Goal: Task Accomplishment & Management: Manage account settings

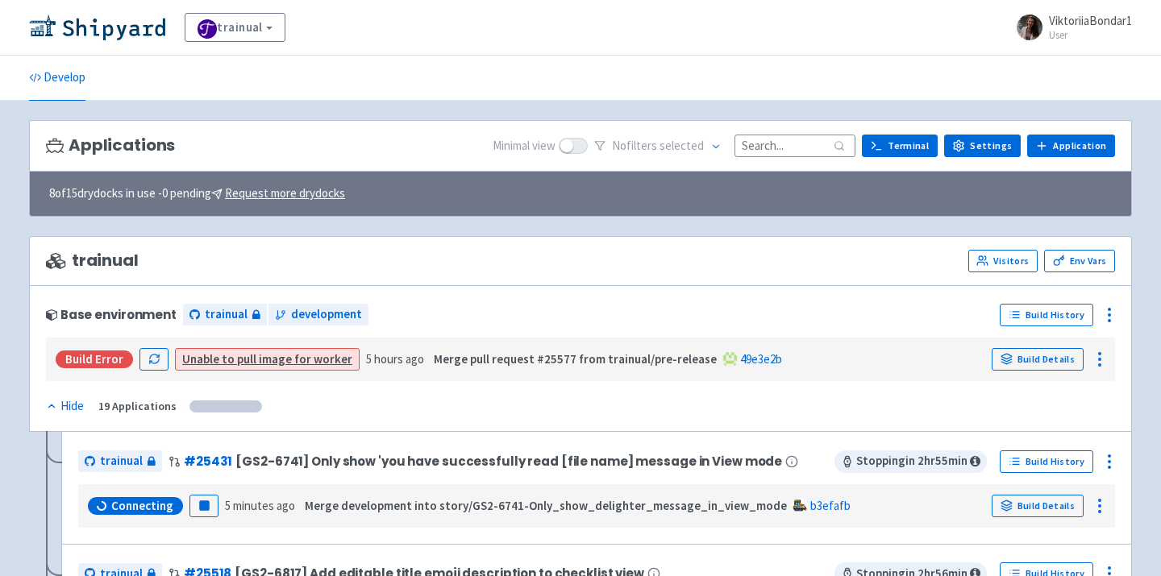
click at [818, 142] on input at bounding box center [794, 146] width 121 height 22
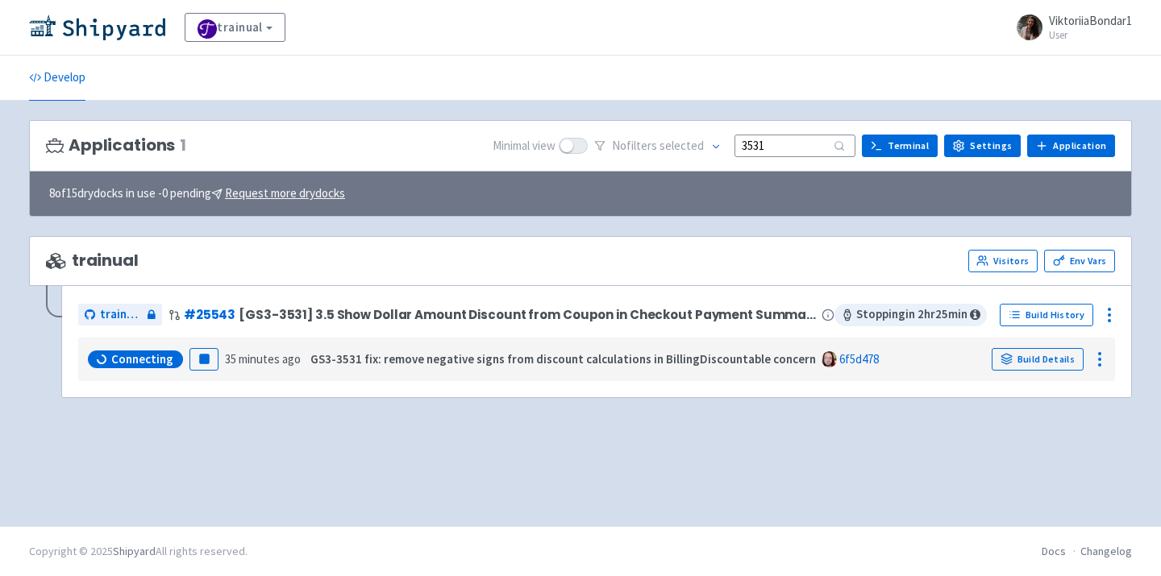
type input "3531"
click at [1033, 359] on link "Build Details" at bounding box center [1038, 359] width 92 height 23
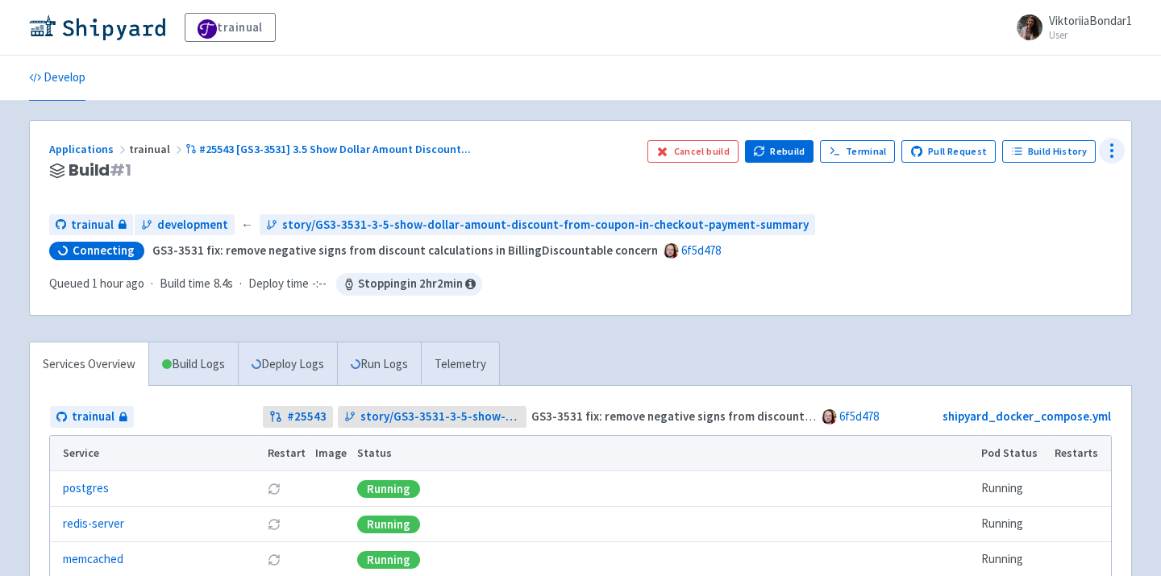
click at [1121, 152] on div at bounding box center [1112, 151] width 26 height 26
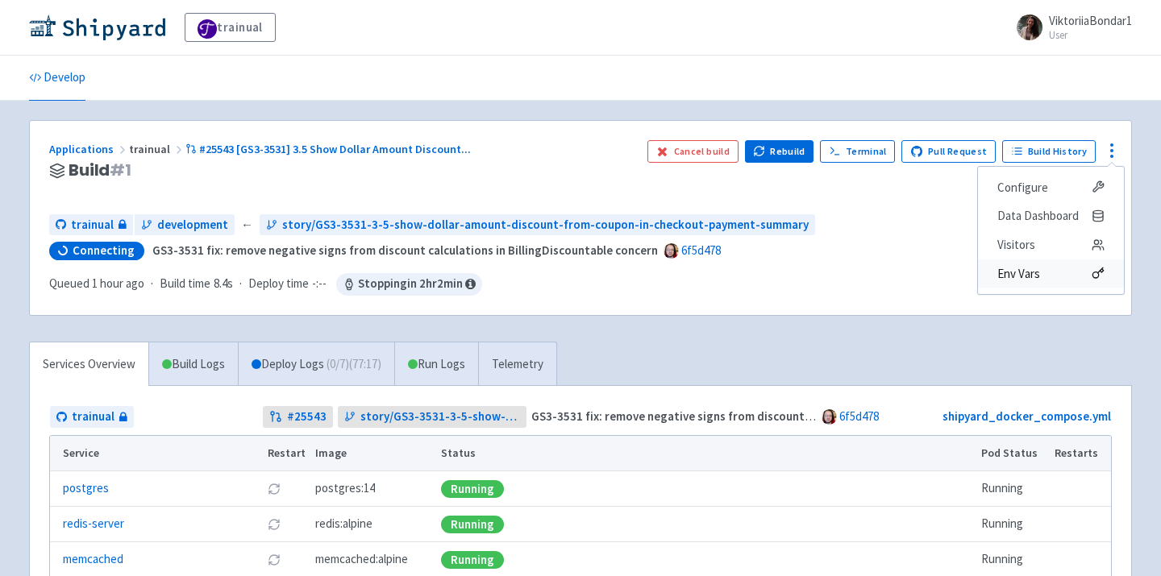
click at [1059, 272] on span "Env Vars" at bounding box center [1050, 274] width 107 height 23
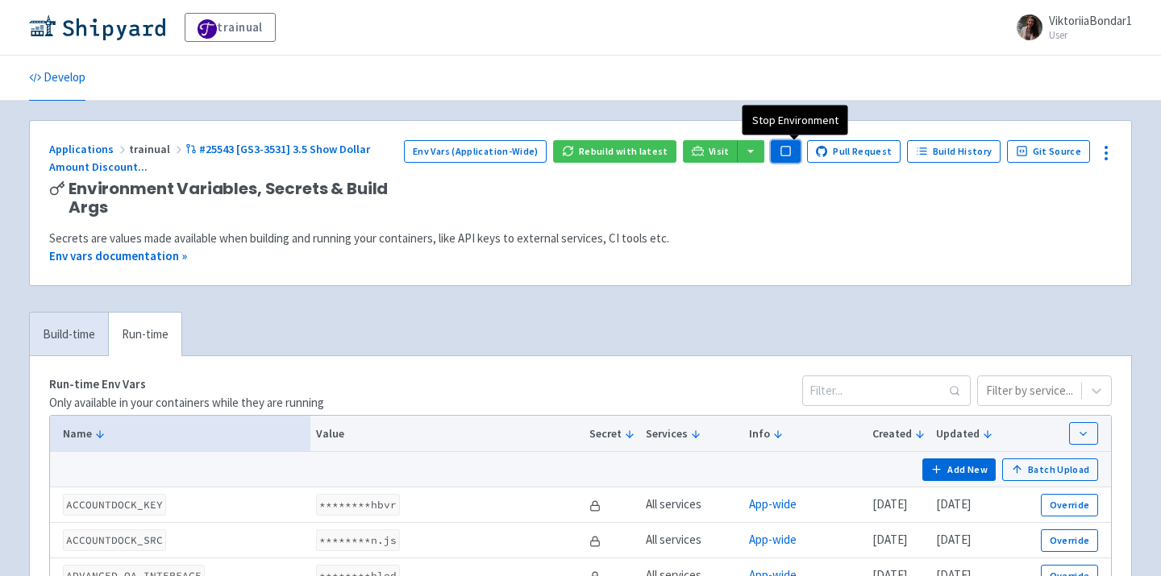
click at [789, 147] on icon "button" at bounding box center [786, 151] width 12 height 12
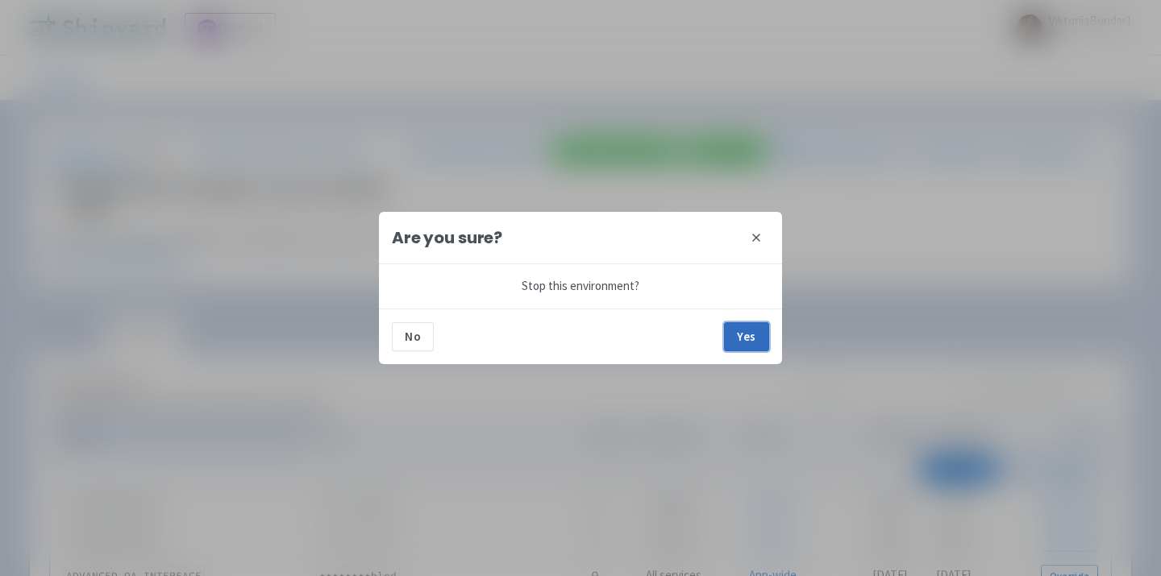
click at [753, 340] on button "Yes" at bounding box center [746, 337] width 45 height 29
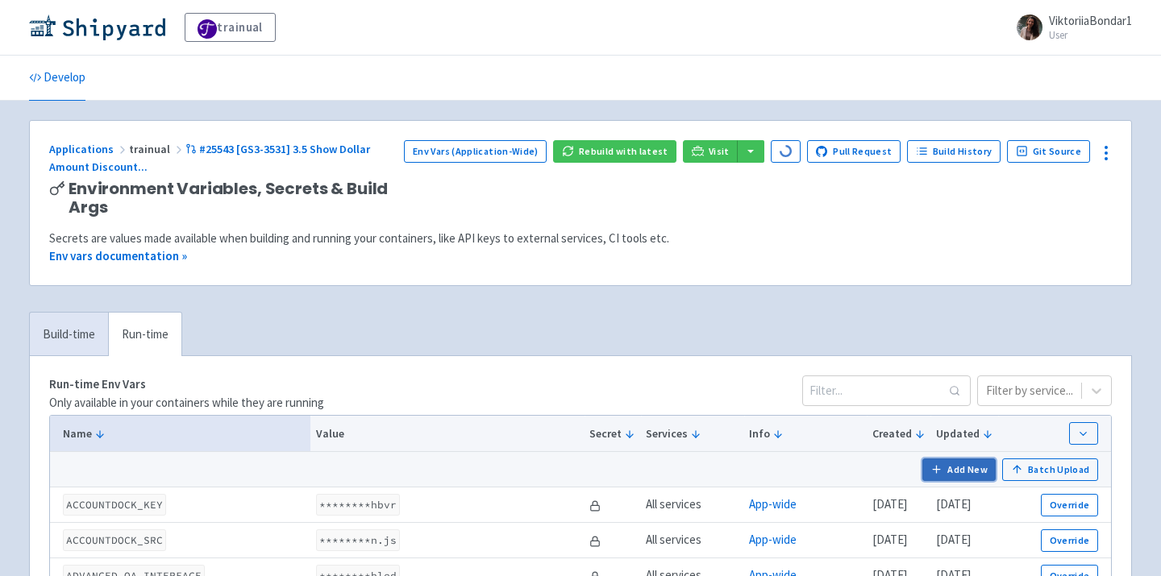
click at [967, 481] on button "Add New" at bounding box center [959, 470] width 74 height 23
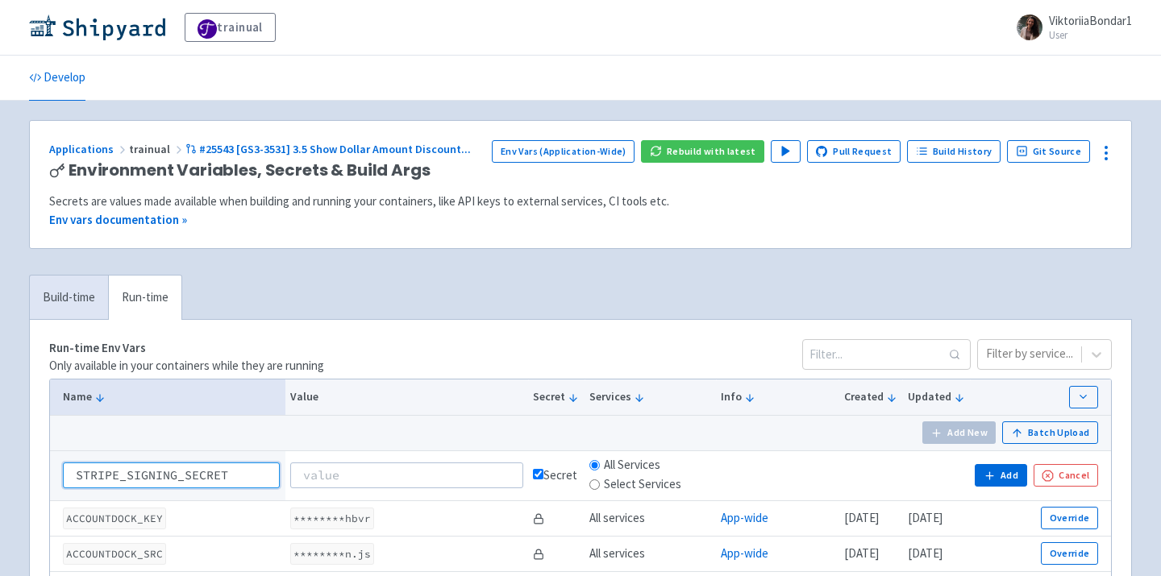
type input "STRIPE_SIGNING_SECRET"
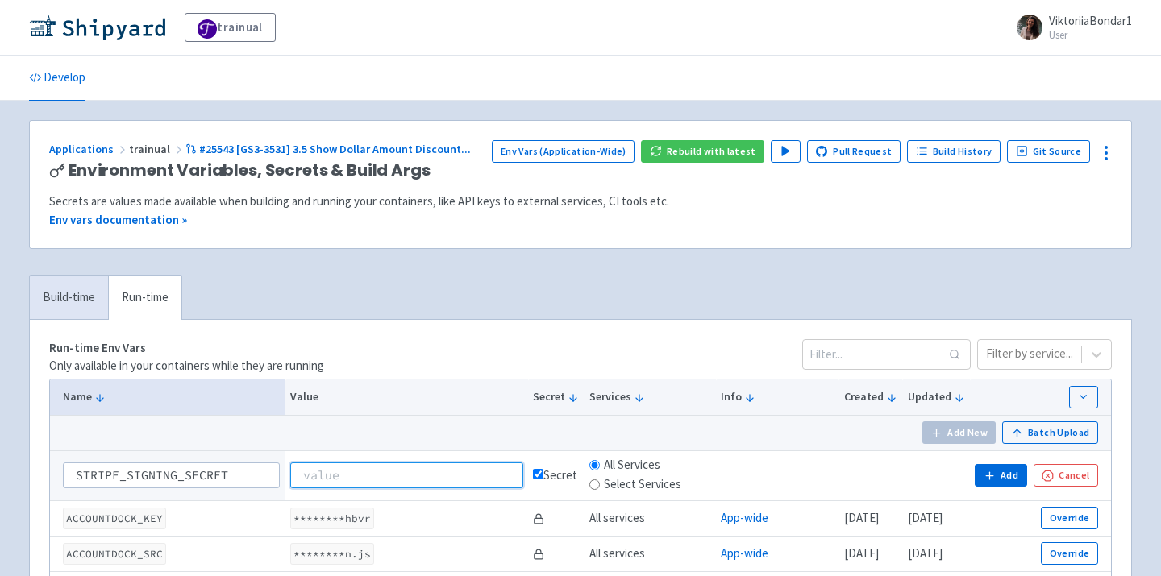
click at [323, 464] on input at bounding box center [406, 476] width 233 height 26
paste input "whsec_pB5EUo7dwjXSp3yOArEFKpJxrhpEt4sI"
type input "whsec_pB5EUo7dwjXSp3yOArEFKpJxrhpEt4sI"
click at [1008, 476] on button "Add" at bounding box center [1001, 475] width 52 height 23
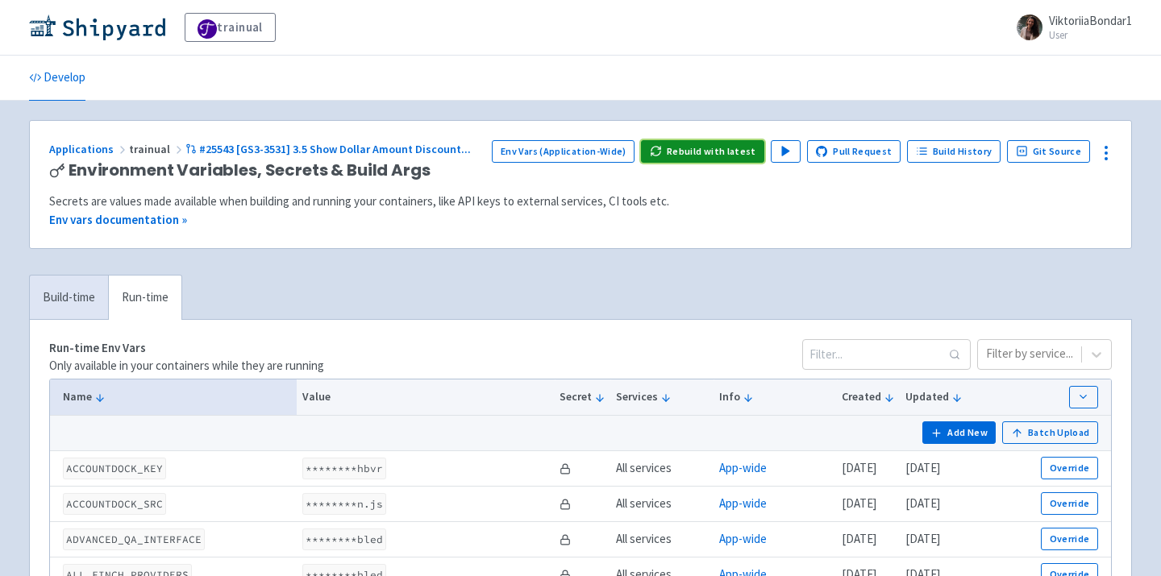
click at [730, 149] on button "Rebuild with latest" at bounding box center [702, 151] width 123 height 23
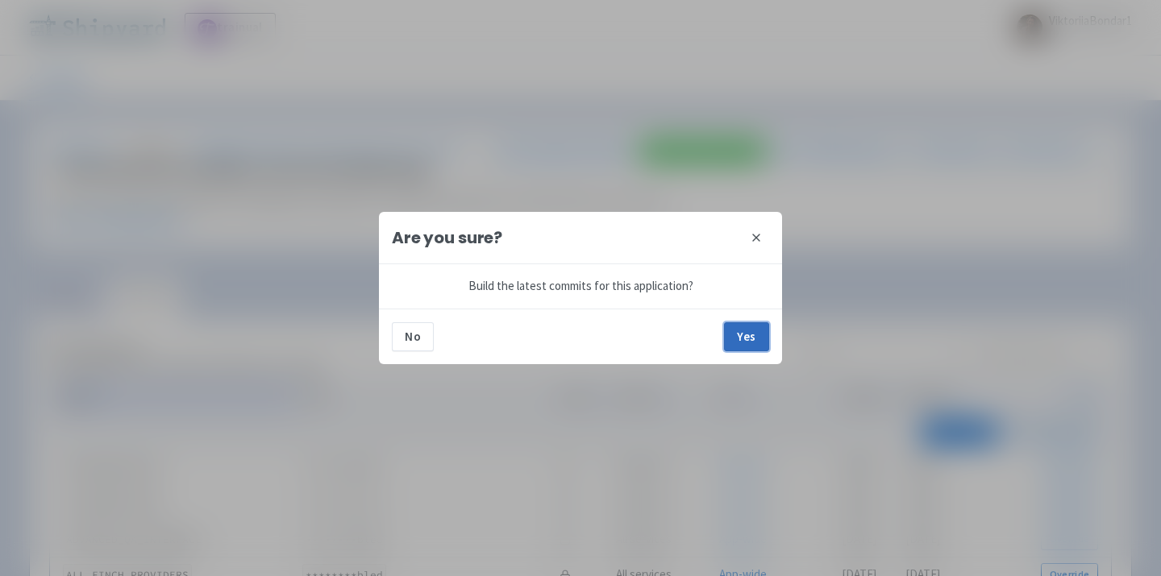
click at [748, 334] on button "Yes" at bounding box center [746, 337] width 45 height 29
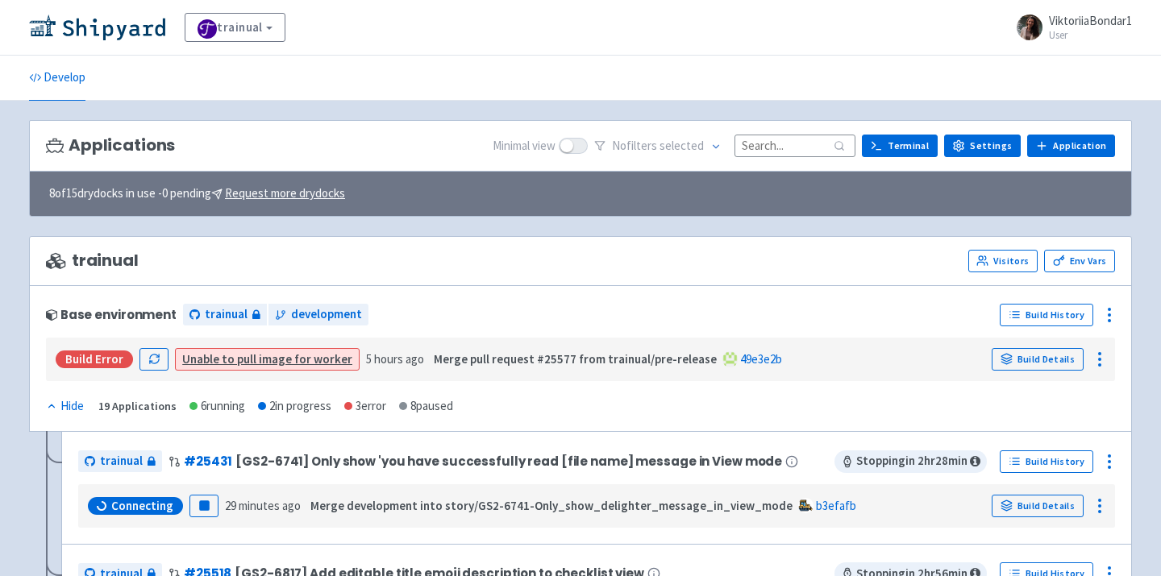
click at [808, 154] on input at bounding box center [794, 146] width 121 height 22
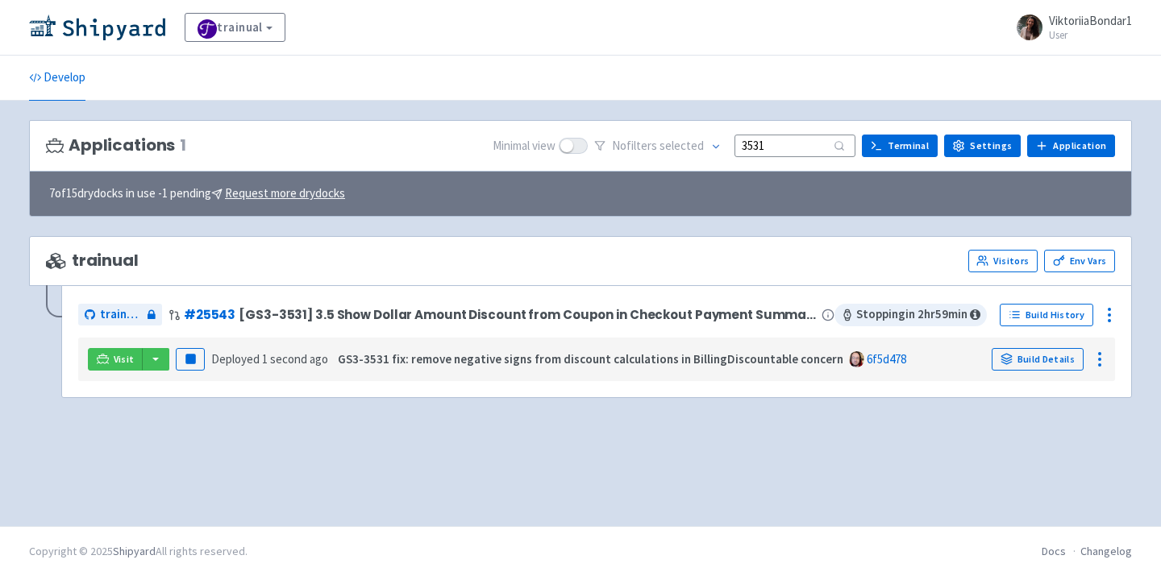
type input "3531"
click at [160, 364] on button "button" at bounding box center [155, 359] width 27 height 23
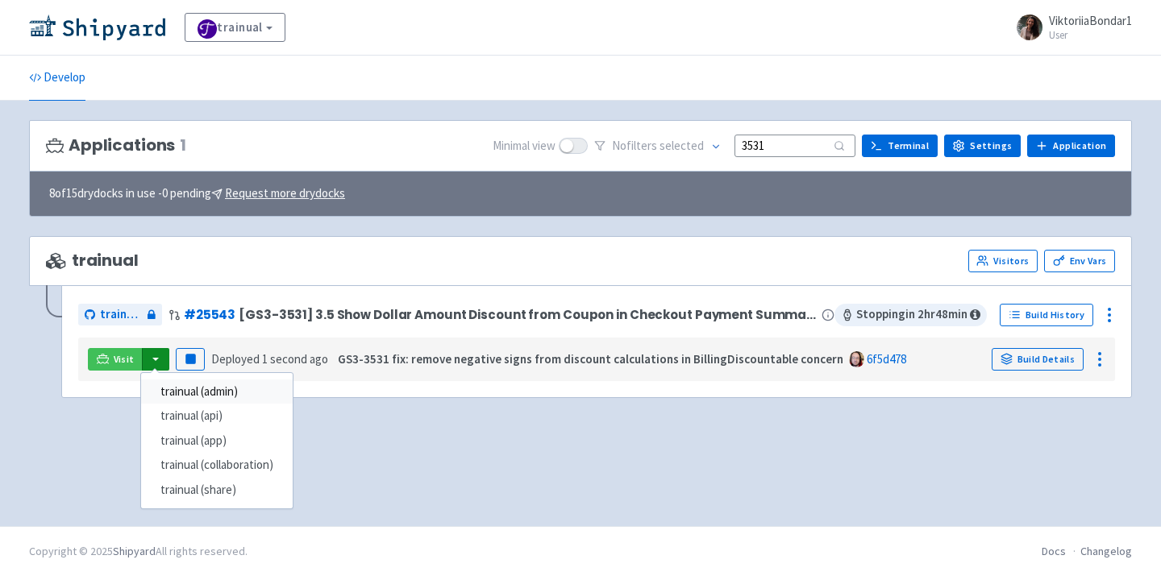
click at [211, 391] on link "trainual (admin)" at bounding box center [217, 392] width 152 height 25
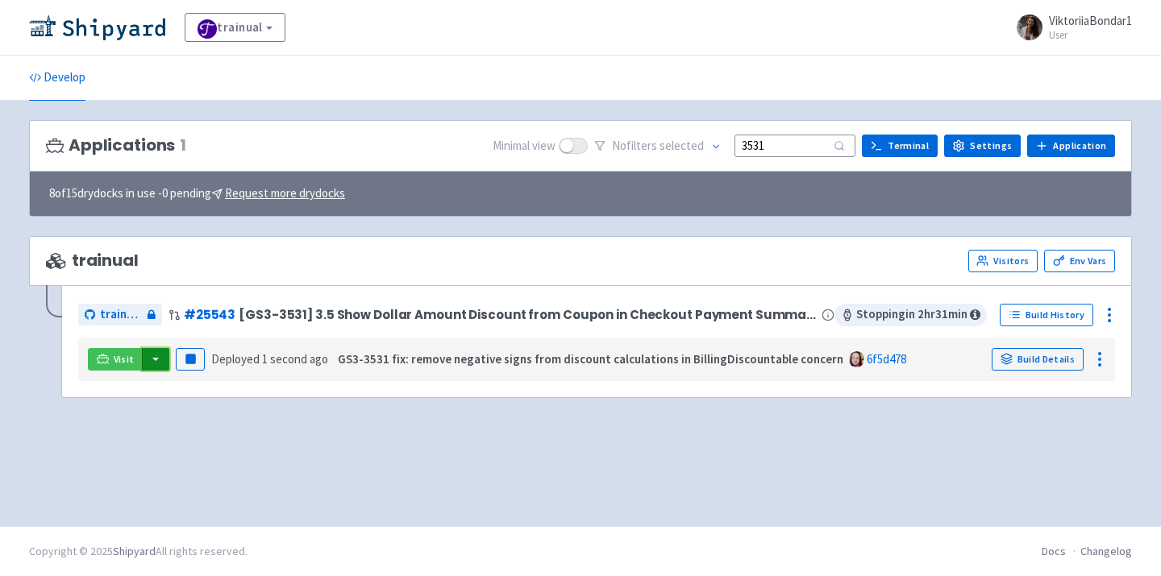
click at [152, 364] on button "button" at bounding box center [155, 359] width 27 height 23
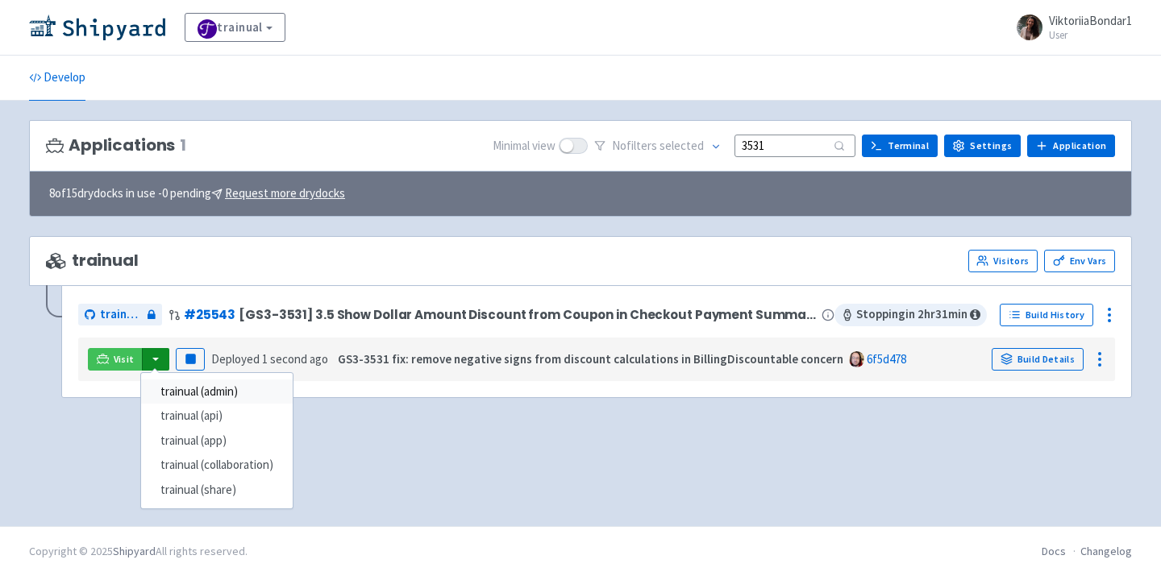
click at [179, 401] on link "trainual (admin)" at bounding box center [217, 392] width 152 height 25
